Goal: Book appointment/travel/reservation

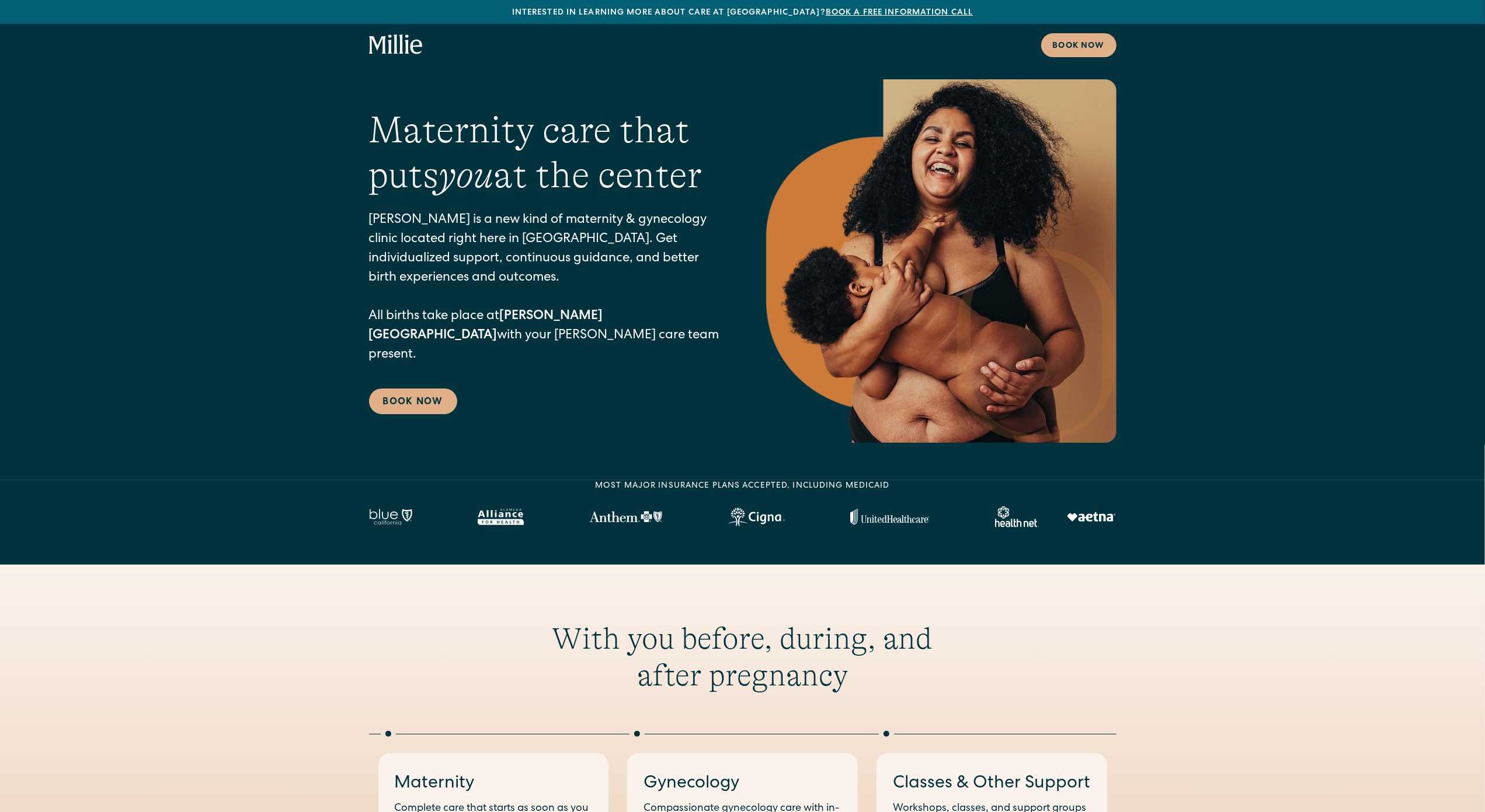
click at [95, 67] on section "Maternity care that puts you at the center Millie is a new kind of maternity & …" at bounding box center [742, 240] width 1485 height 480
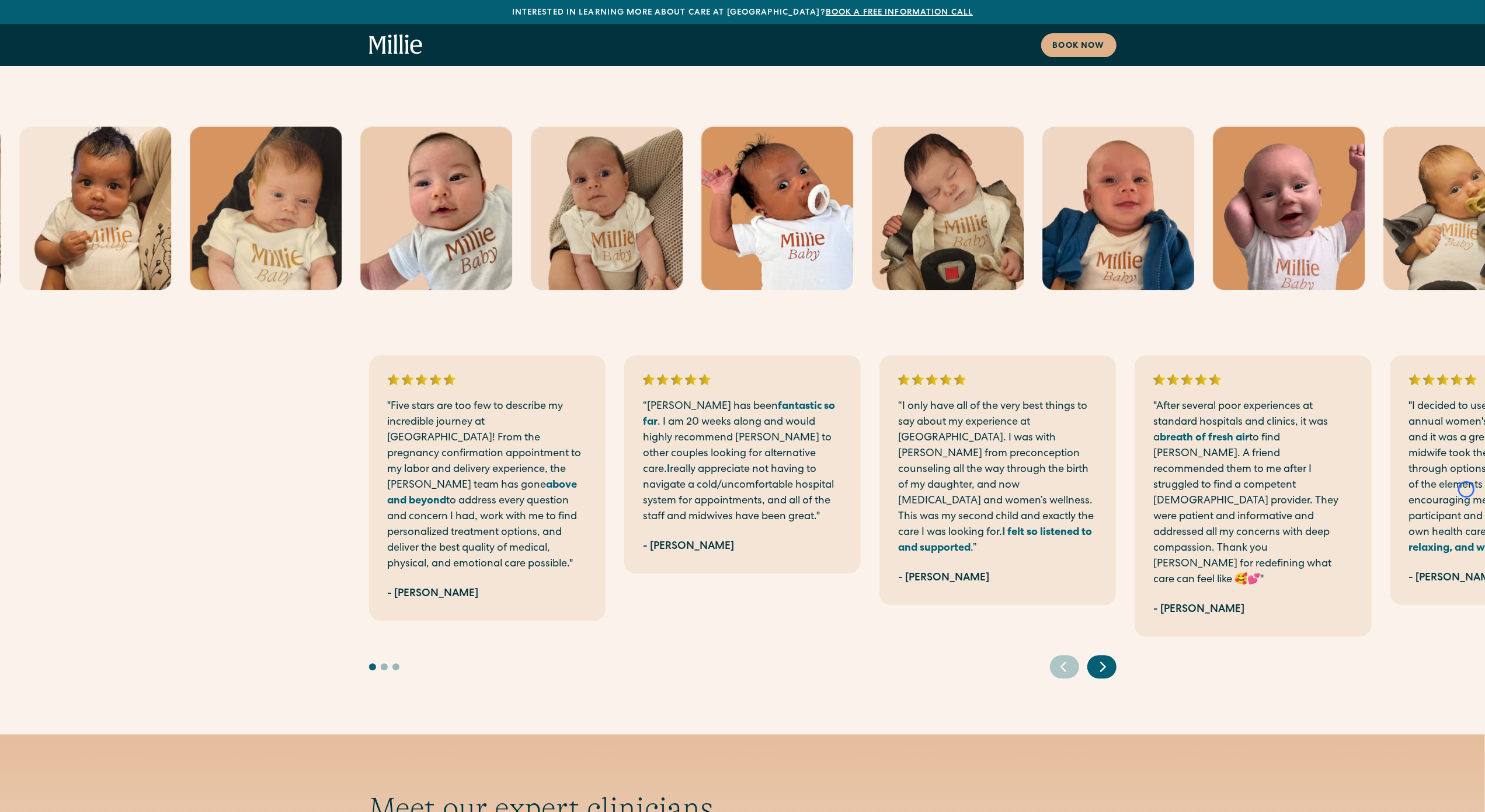
scroll to position [3198, 0]
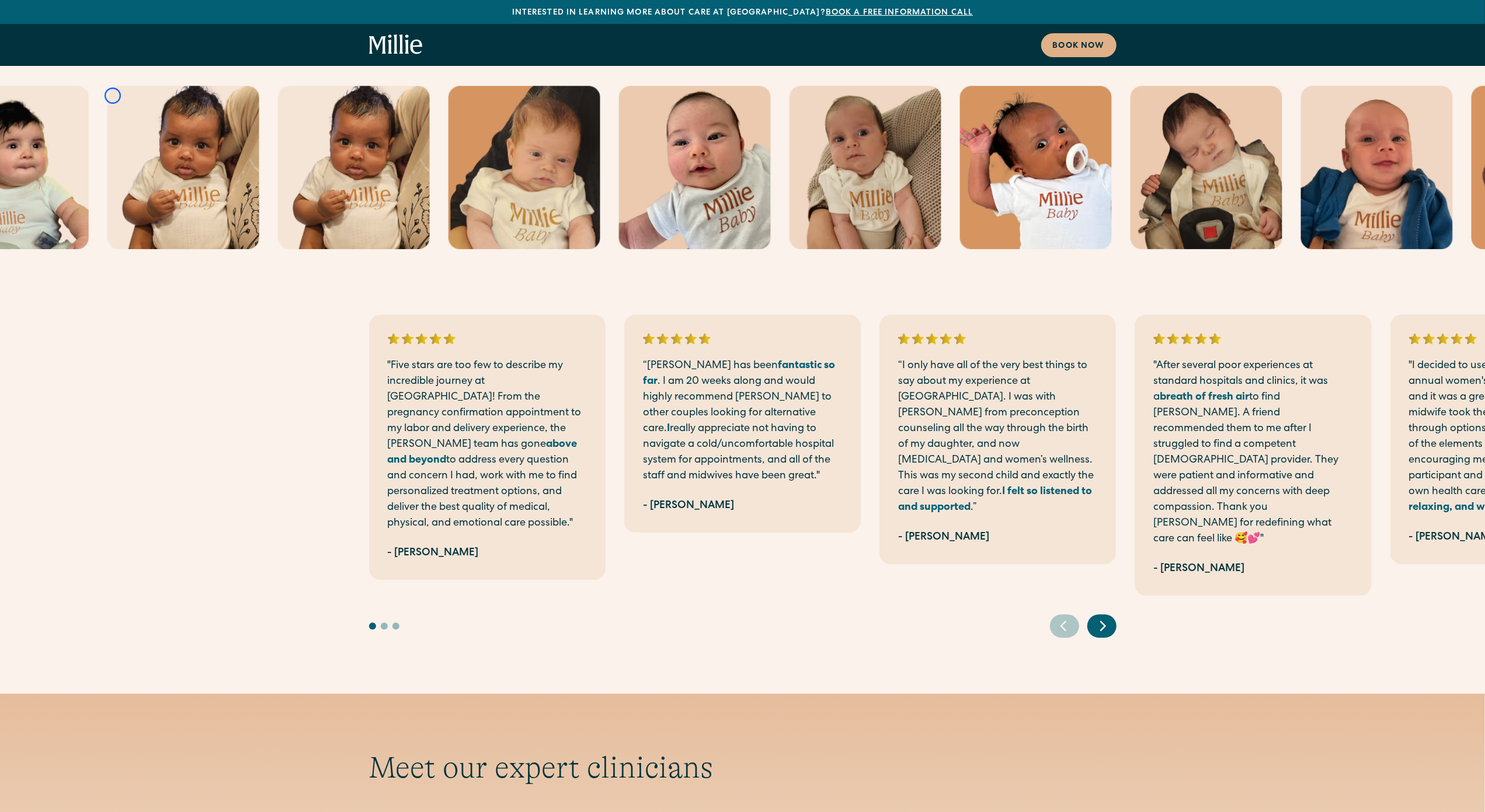
click at [113, 96] on img at bounding box center [183, 168] width 152 height 164
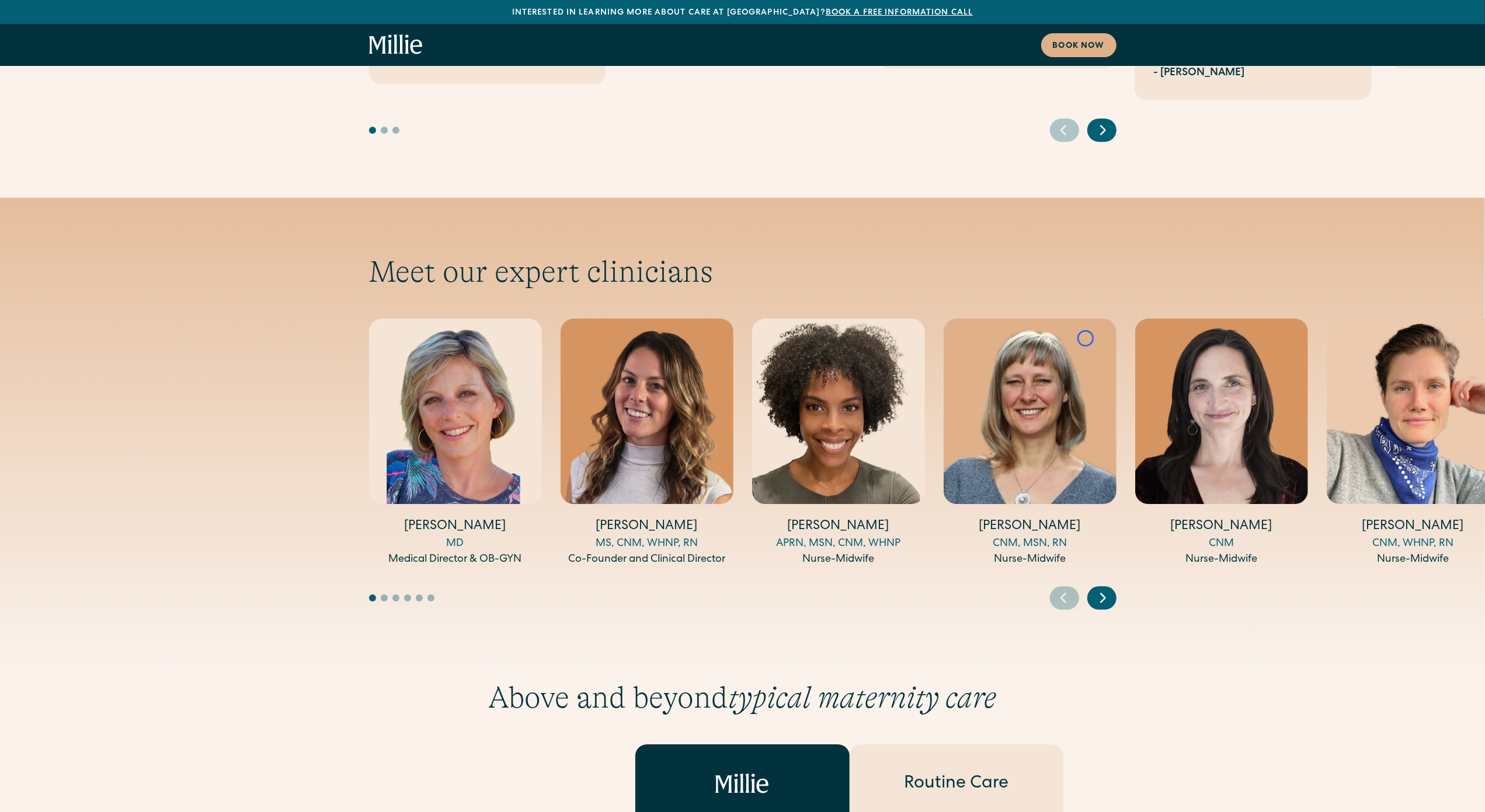
scroll to position [3756, 0]
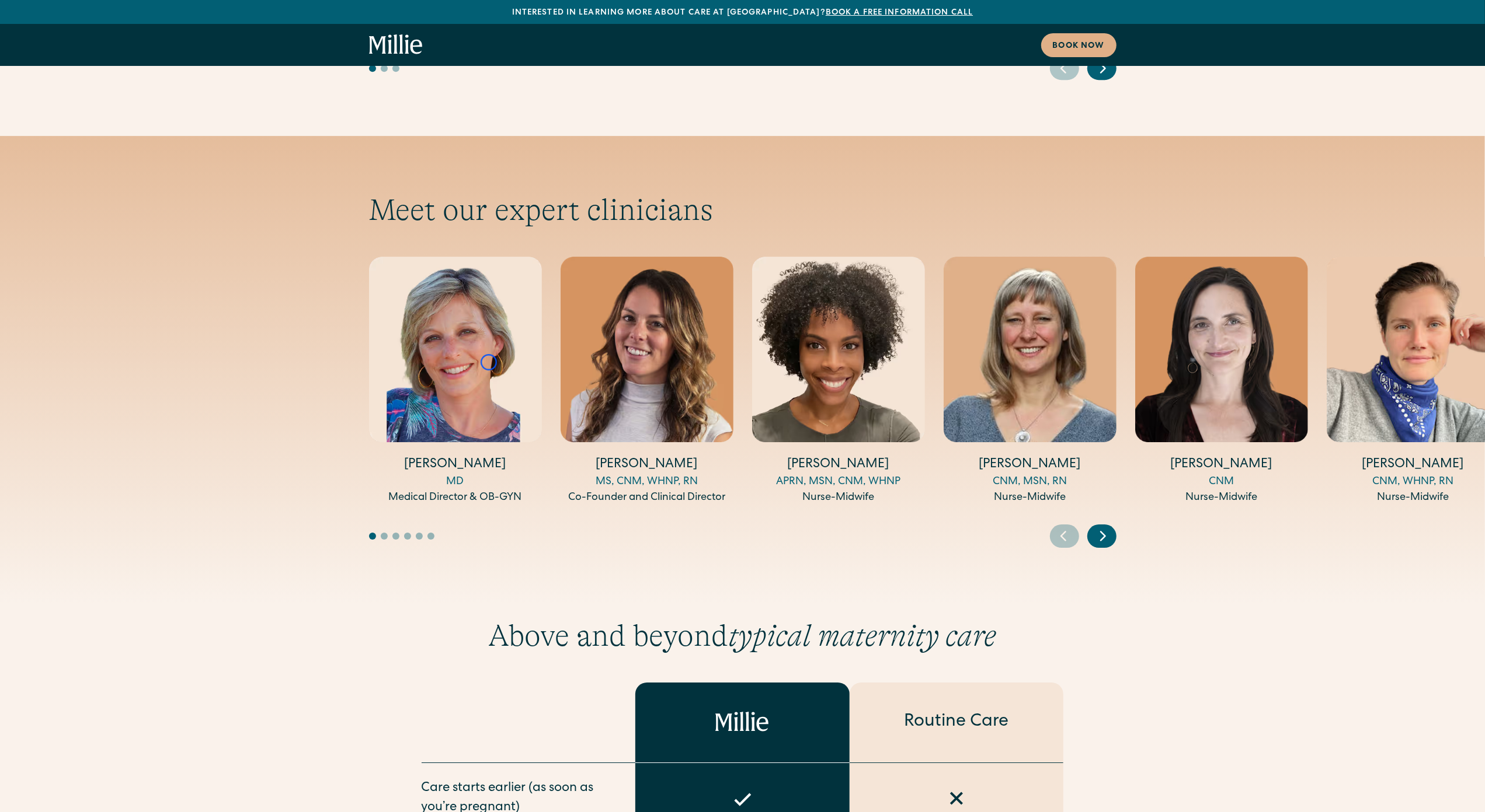
click at [113, 136] on div "Meet our expert clinicians Amy Kane MD Medical Director & OB-GYN Talia Borgo MS…" at bounding box center [742, 369] width 1485 height 468
click at [103, 136] on div "Meet our expert clinicians Amy Kane MD Medical Director & OB-GYN Talia Borgo MS…" at bounding box center [742, 369] width 1485 height 468
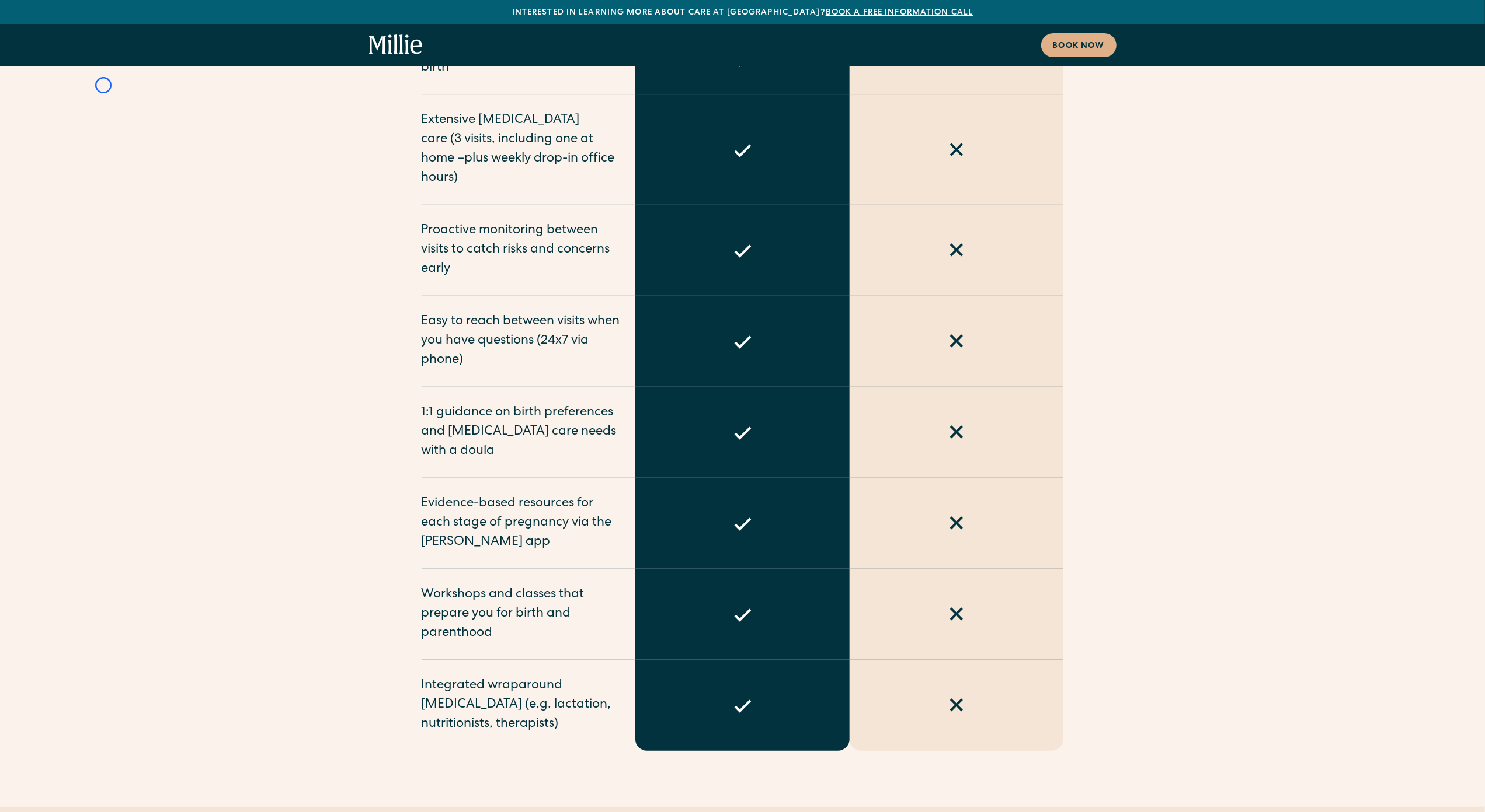
scroll to position [4668, 0]
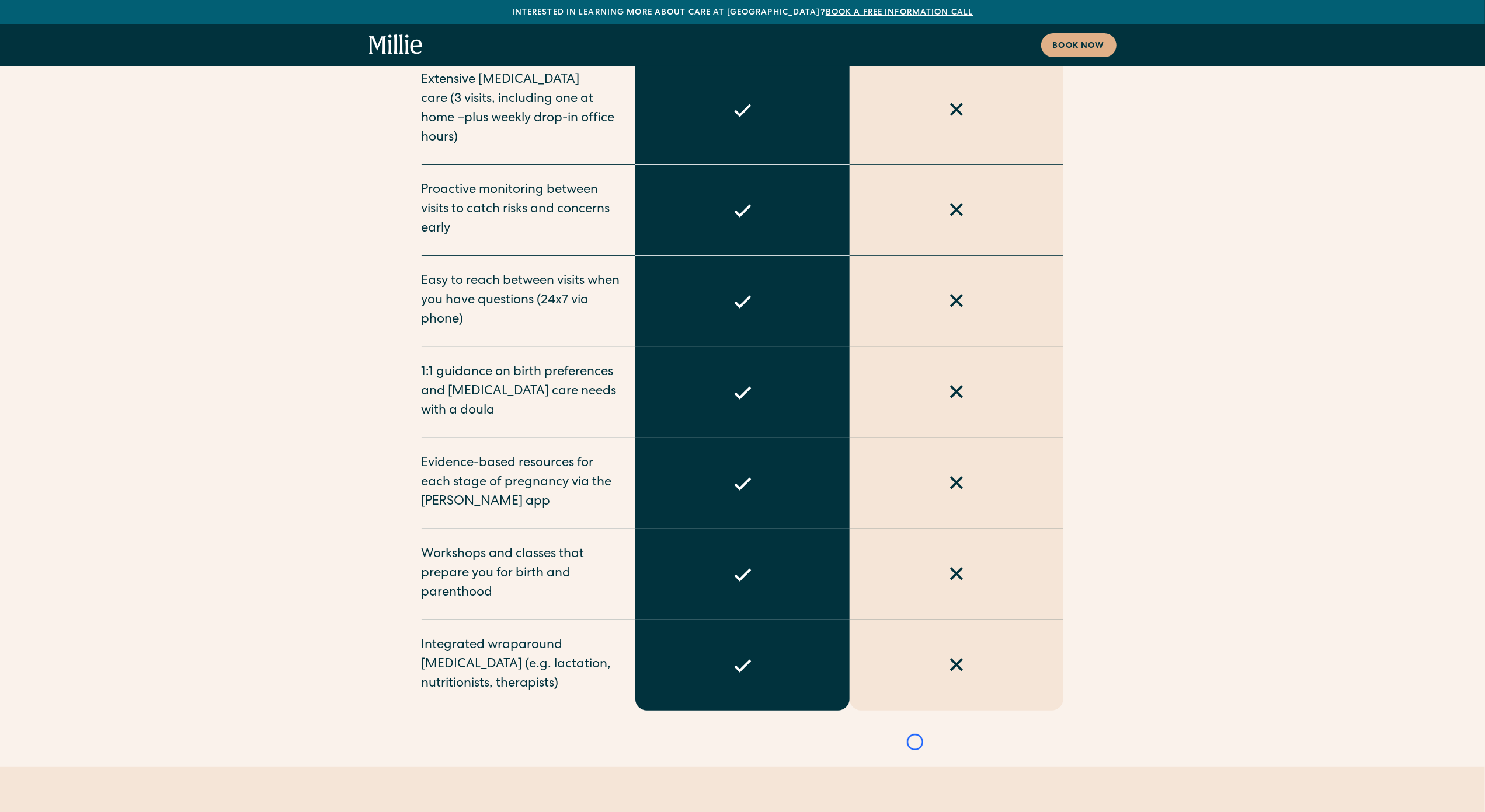
click at [103, 85] on div "Above and beyond typical maternity care Routine Care Care starts earlier (as so…" at bounding box center [742, 207] width 1485 height 1006
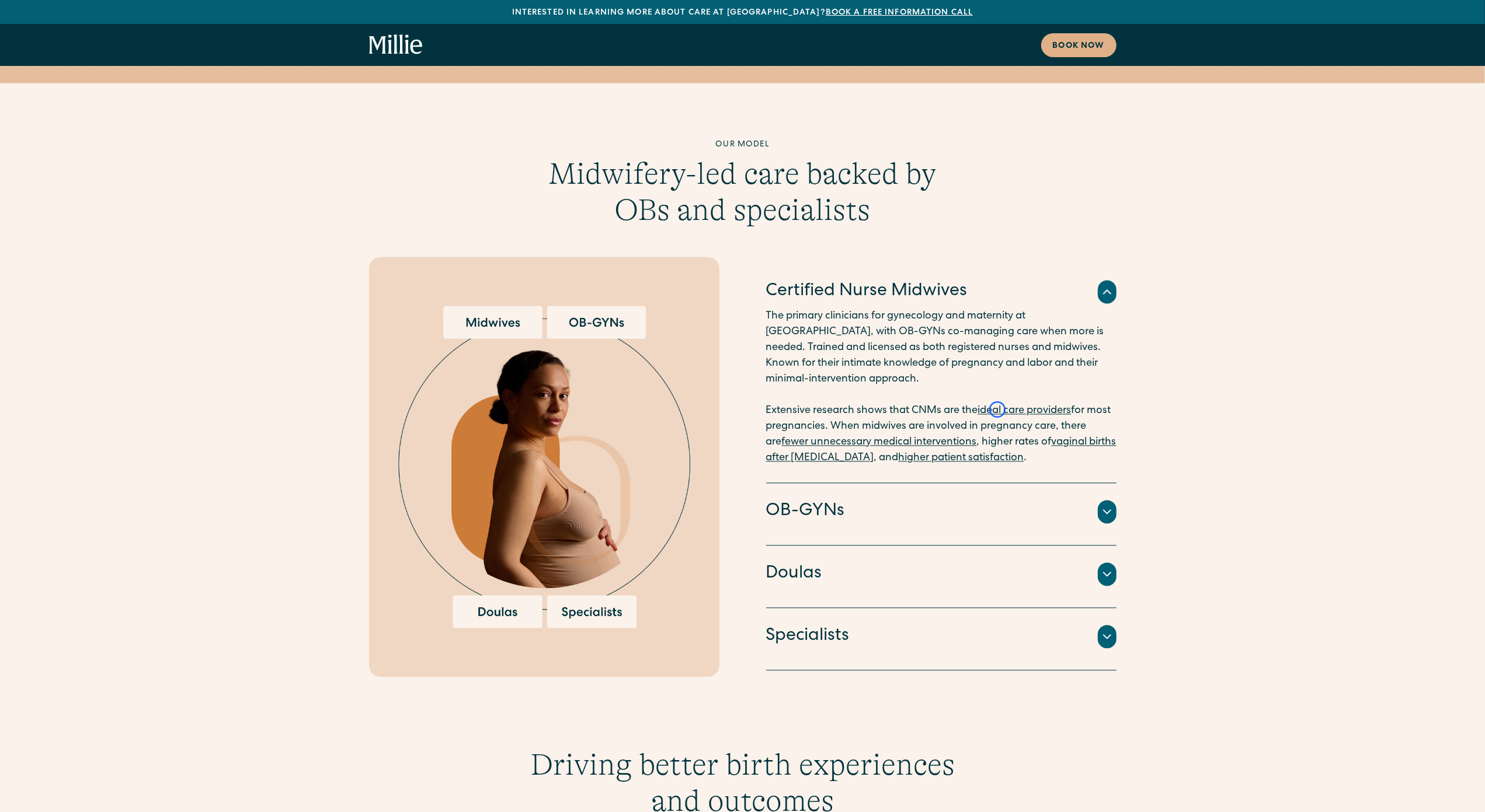
click at [997, 454] on link "higher patient satisfaction" at bounding box center [961, 459] width 125 height 10
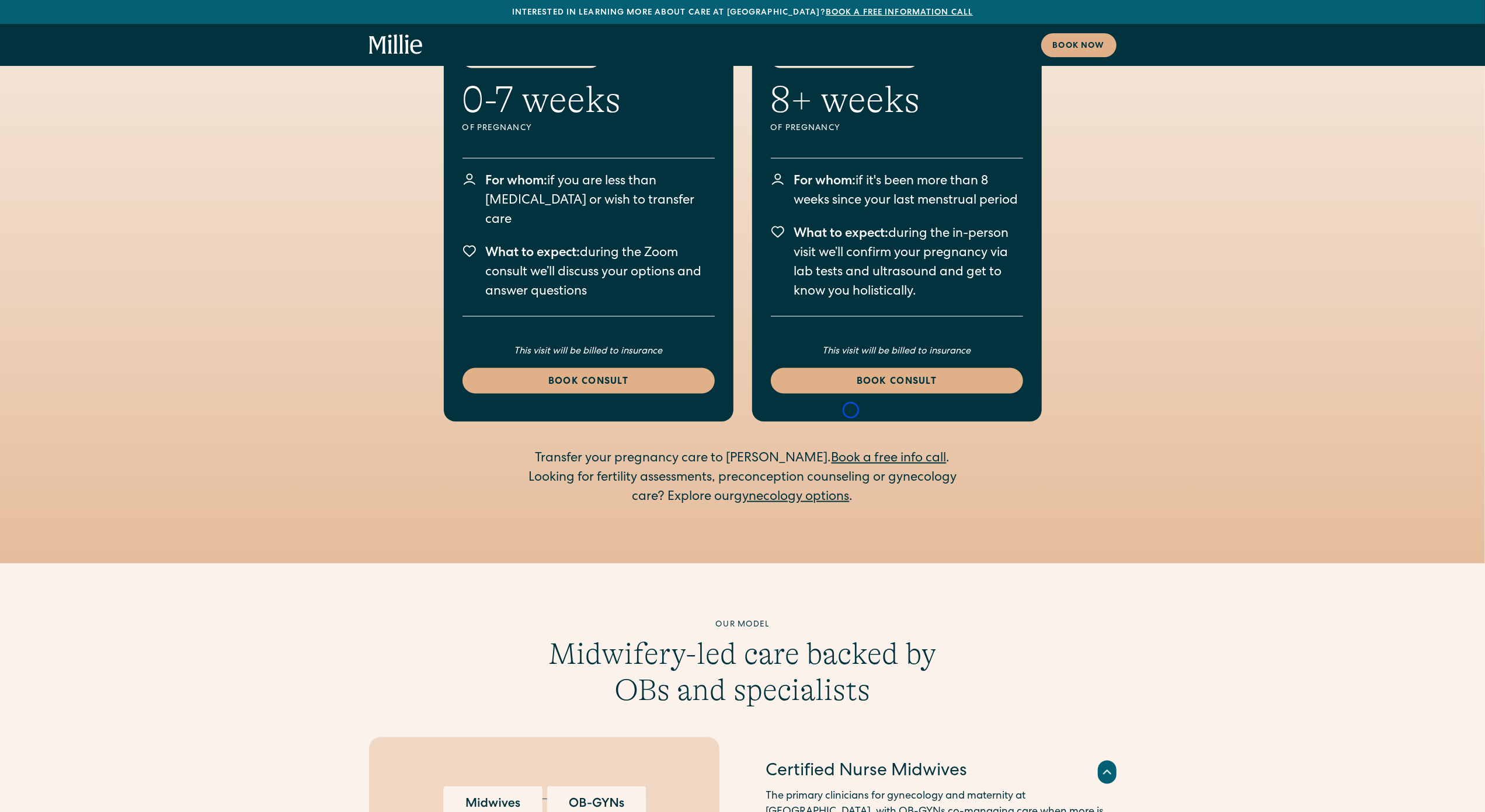
click at [851, 453] on link "Book a free info call" at bounding box center [888, 459] width 115 height 13
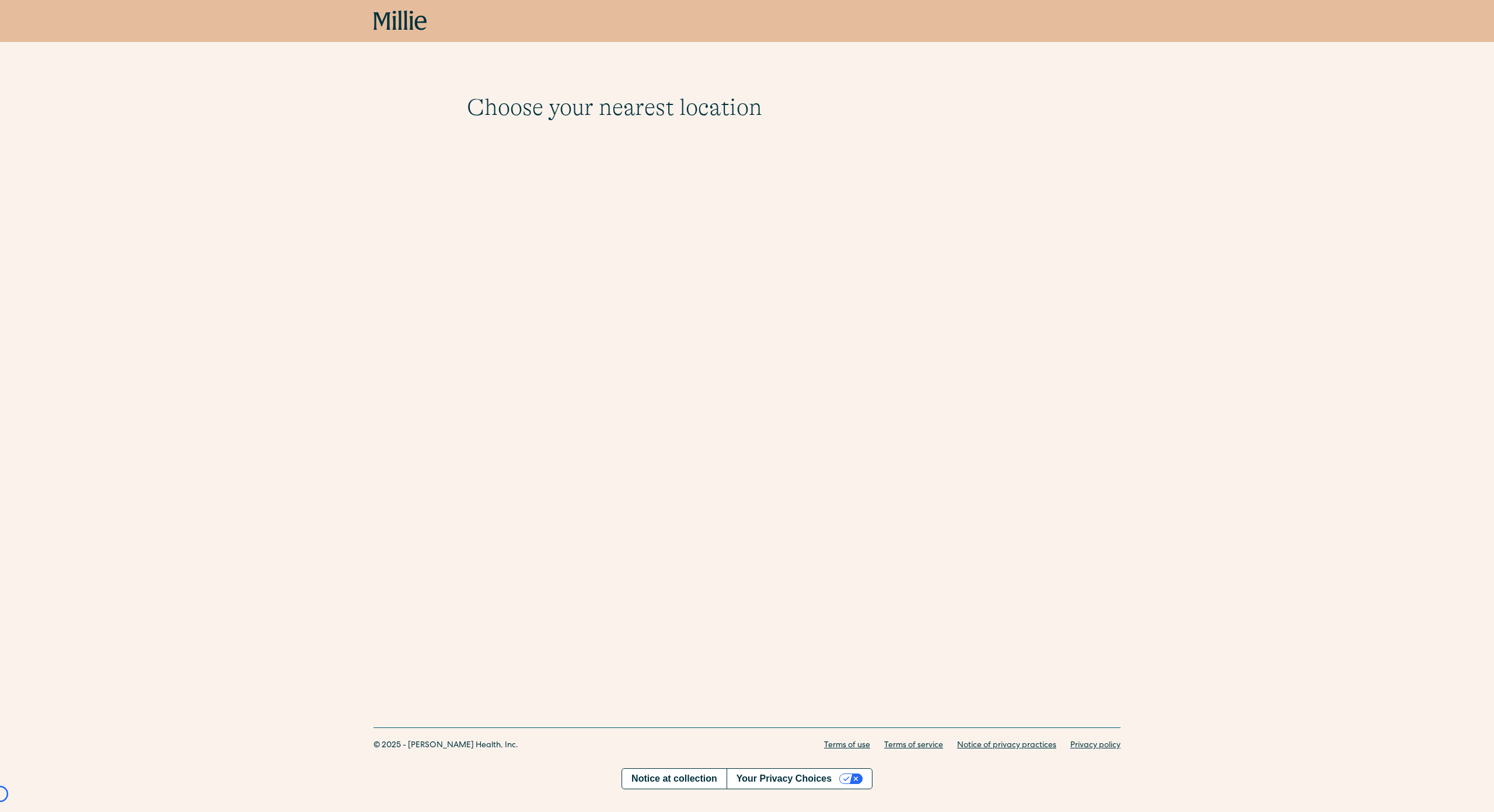
click at [851, 410] on div "Choose your nearest location Shows if there's no [GEOGRAPHIC_DATA][STREET_ADDRE…" at bounding box center [747, 345] width 1494 height 690
click at [62, 80] on div "Choose your nearest location Shows if there's no [GEOGRAPHIC_DATA][STREET_ADDRE…" at bounding box center [747, 102] width 1494 height 206
click at [404, 14] on icon at bounding box center [405, 20] width 4 height 20
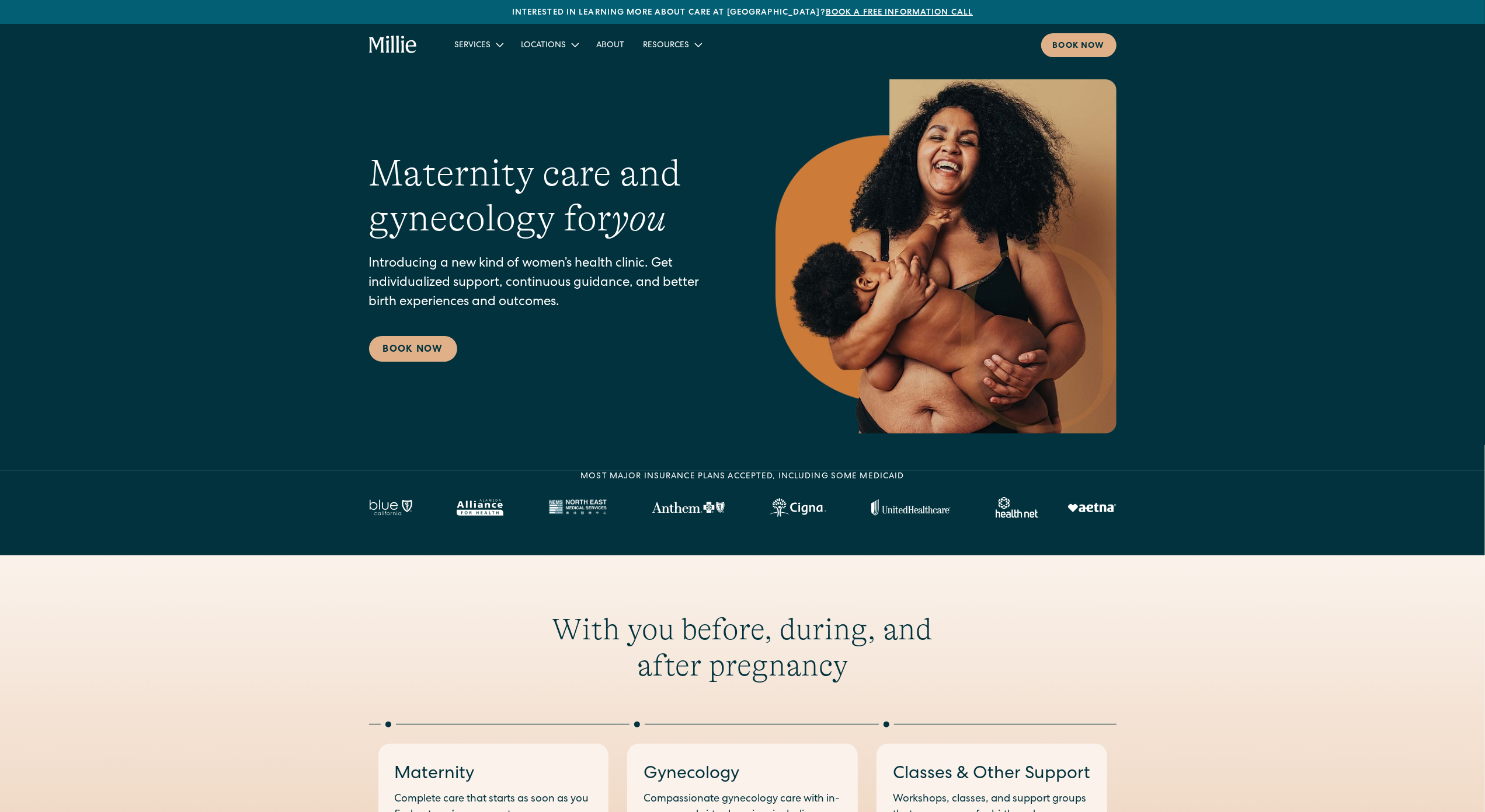
click at [405, 14] on div "Interested in learning more about care at Millie? Book a free information call" at bounding box center [742, 13] width 1485 height 12
click at [76, 73] on section "Maternity care and gynecology for you Introducing a new kind of women’s health …" at bounding box center [742, 235] width 1485 height 471
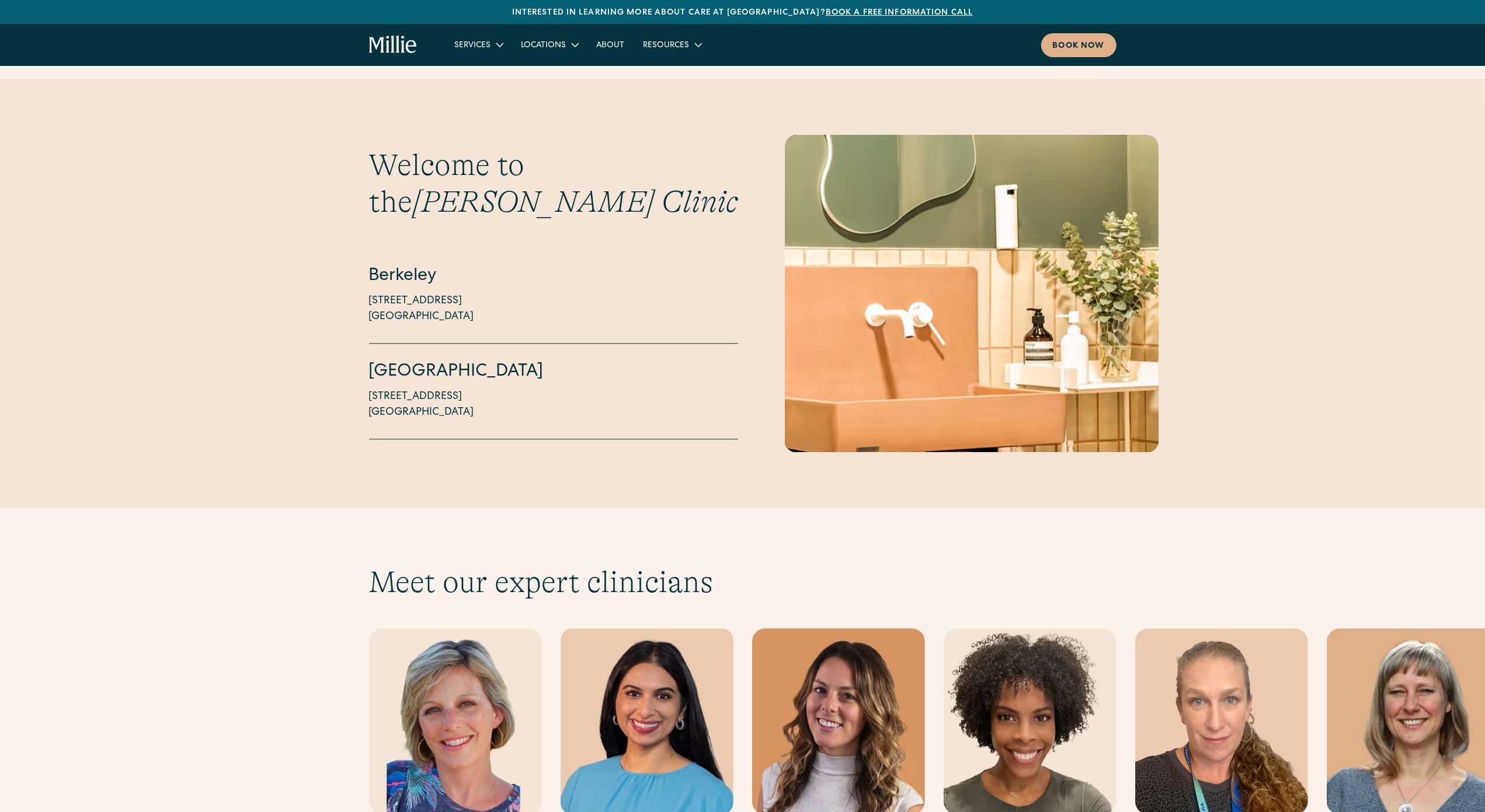
scroll to position [2735, 0]
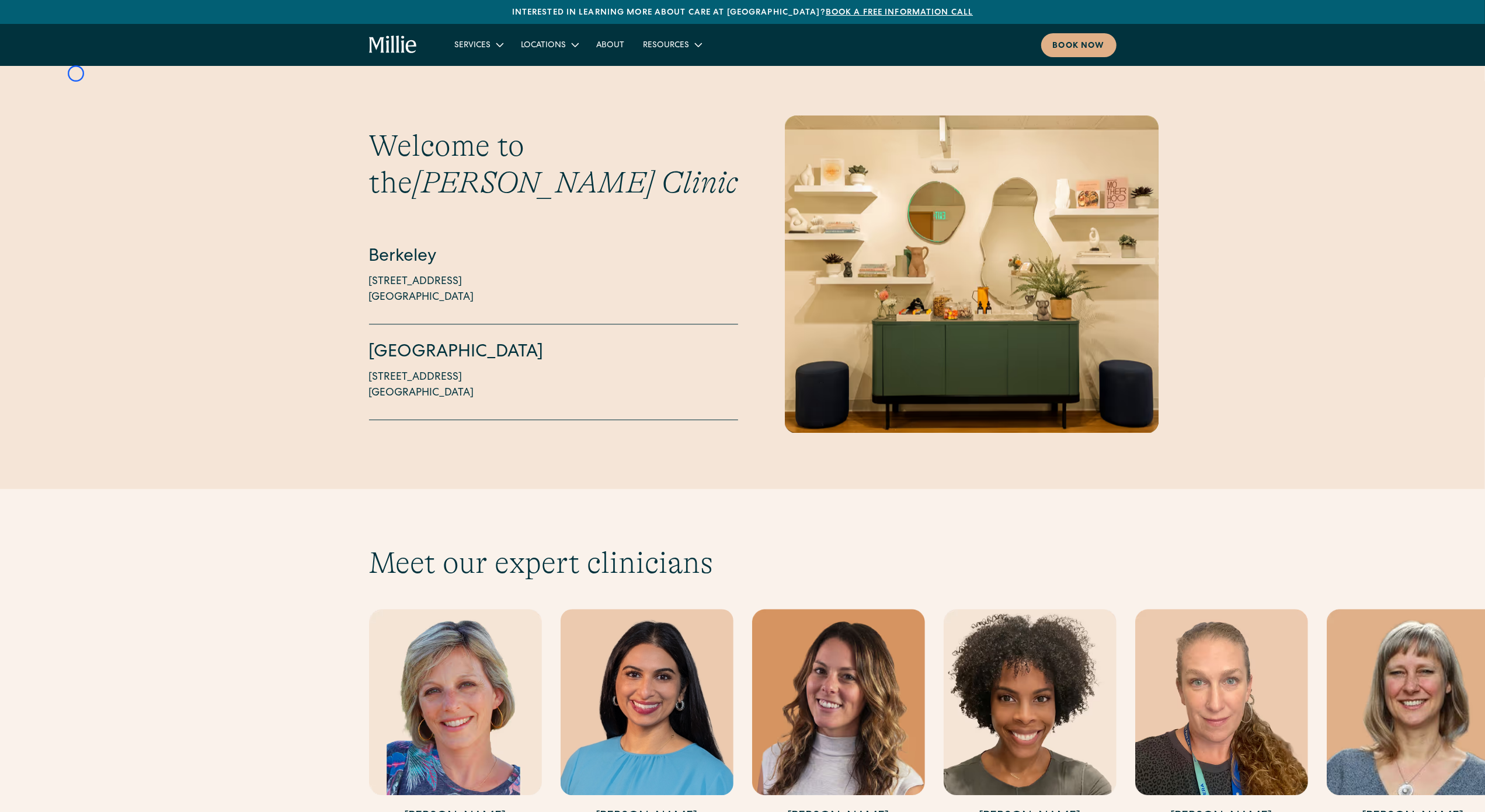
click at [76, 115] on div "Welcome to the Millie Clinic Berkeley 2999 Regent Street, Suite 524 Berkeley, C…" at bounding box center [742, 274] width 1485 height 317
